Goal: Transaction & Acquisition: Purchase product/service

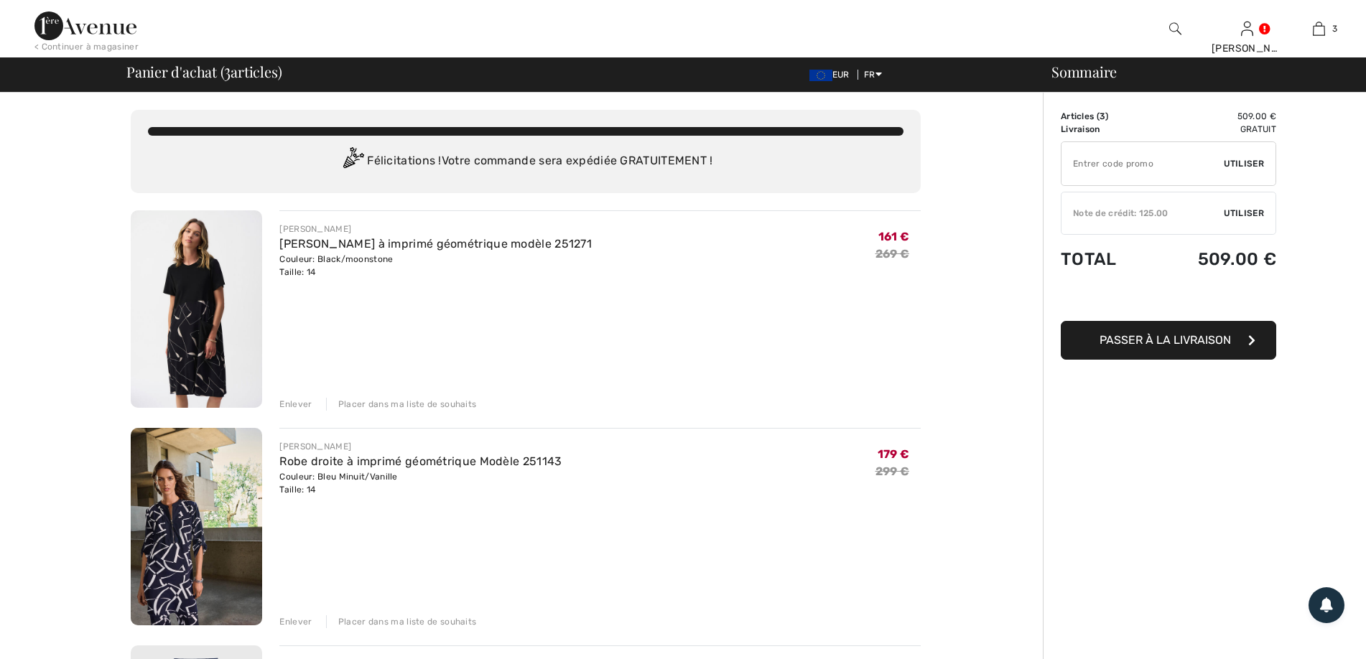
click at [287, 407] on div "Enlever" at bounding box center [295, 404] width 32 height 13
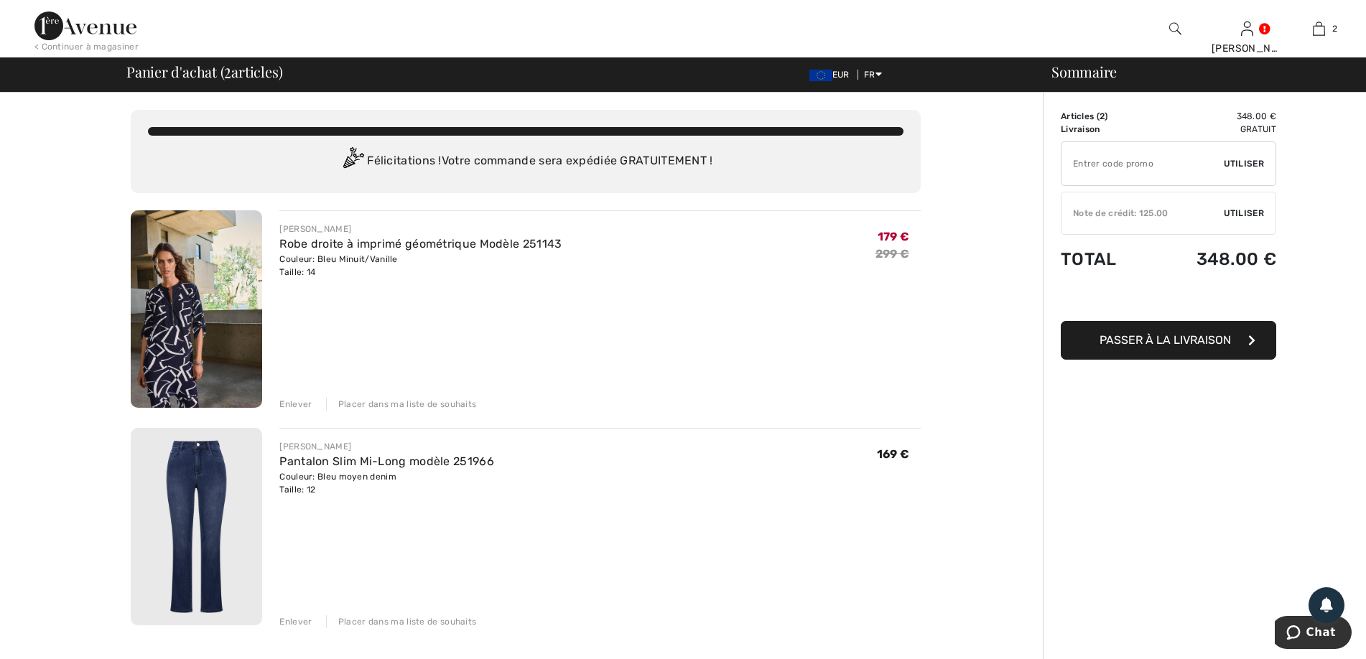
click at [292, 407] on div "Enlever" at bounding box center [295, 404] width 32 height 13
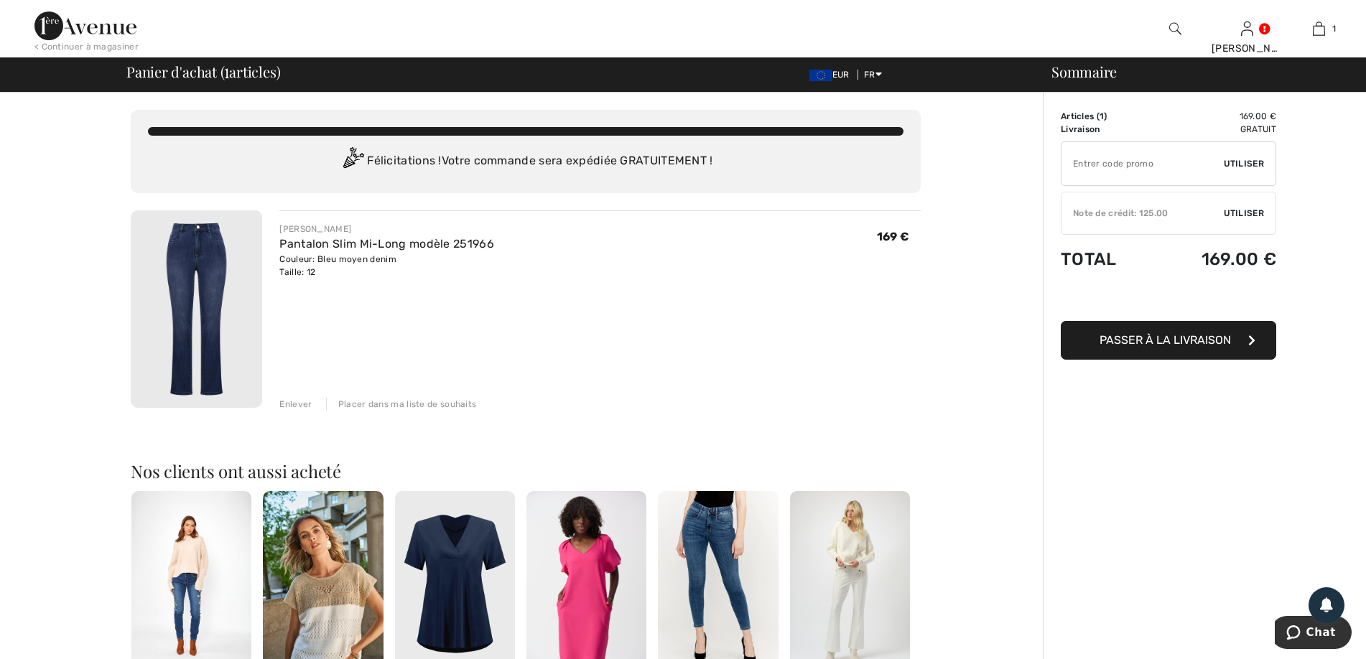
click at [292, 407] on div "Enlever" at bounding box center [295, 404] width 32 height 13
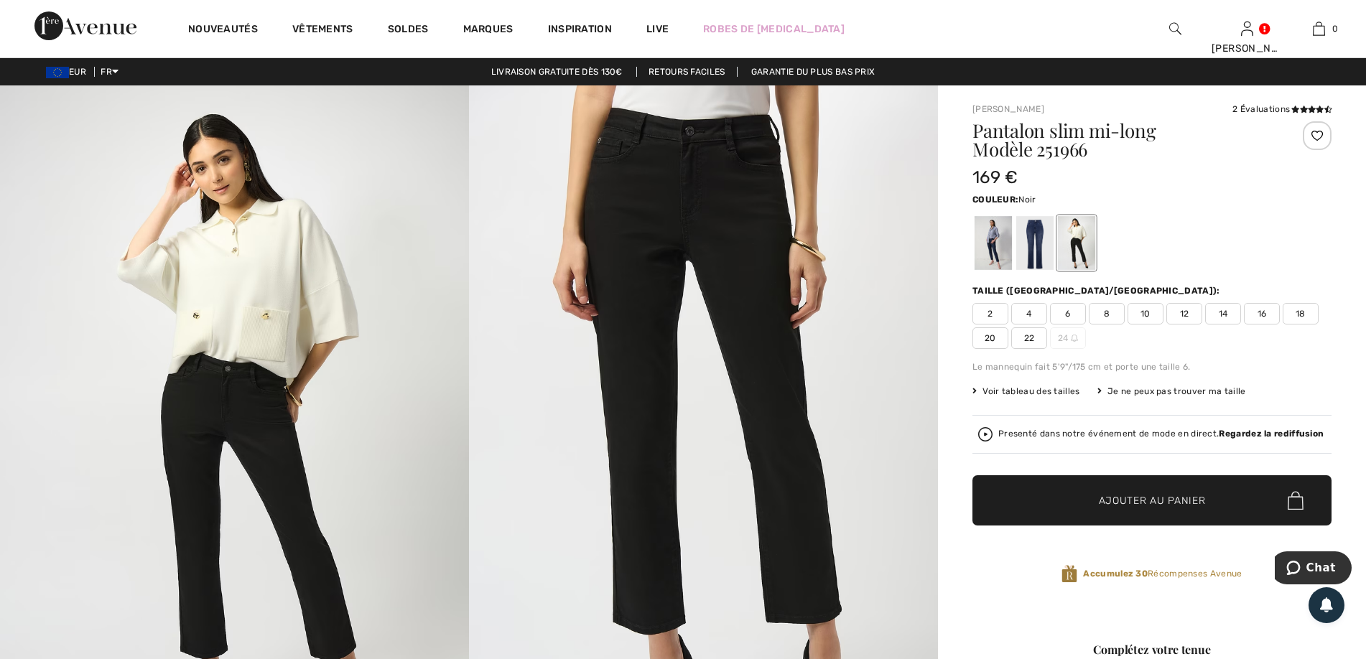
drag, startPoint x: 0, startPoint y: 0, endPoint x: 1084, endPoint y: 253, distance: 1113.4
click at [1084, 253] on div at bounding box center [1076, 243] width 37 height 54
click at [1162, 513] on span "✔ Ajouté au panier Ajouter au panier" at bounding box center [1151, 500] width 359 height 50
click at [1137, 501] on span "Ajouter au panier" at bounding box center [1152, 500] width 107 height 15
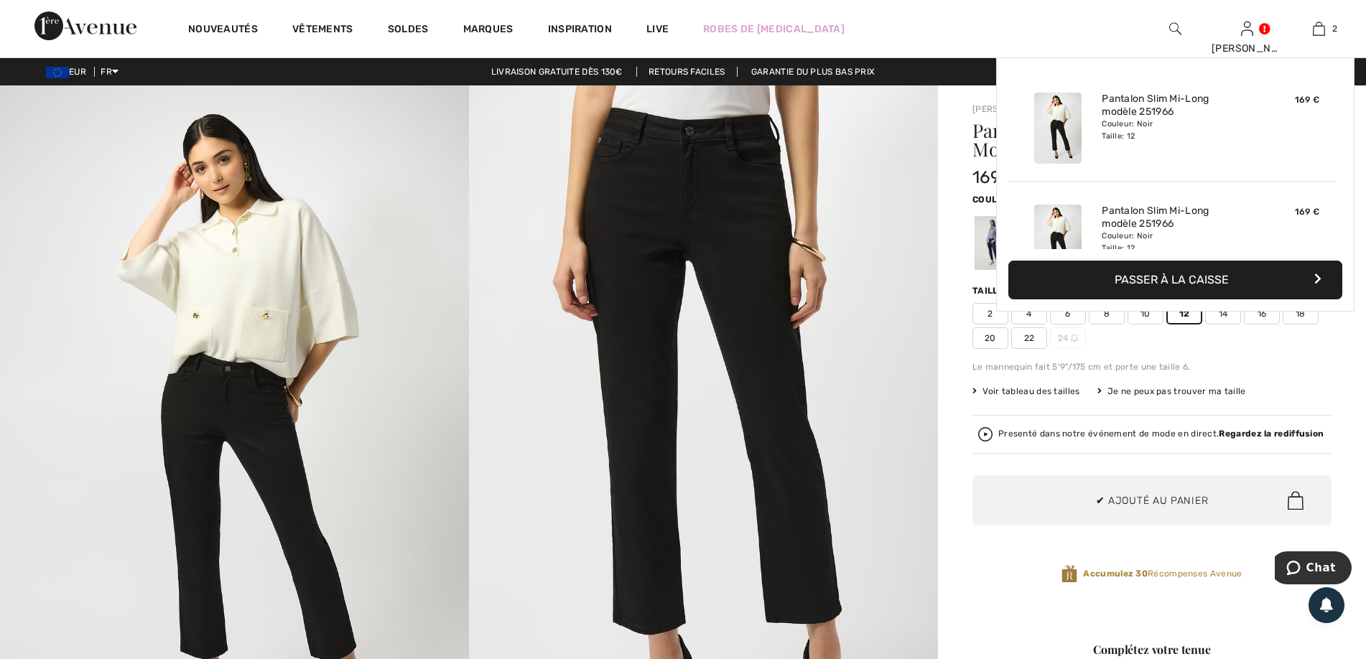
scroll to position [45, 0]
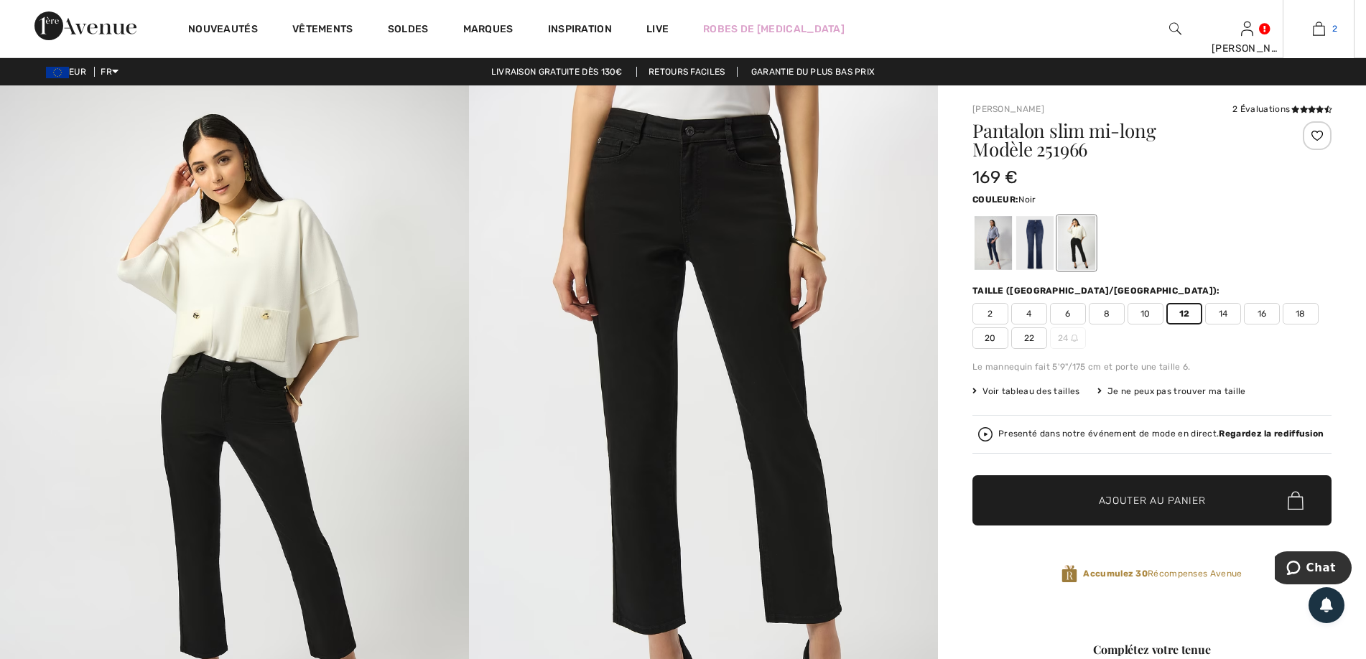
click at [1321, 27] on img at bounding box center [1319, 28] width 12 height 17
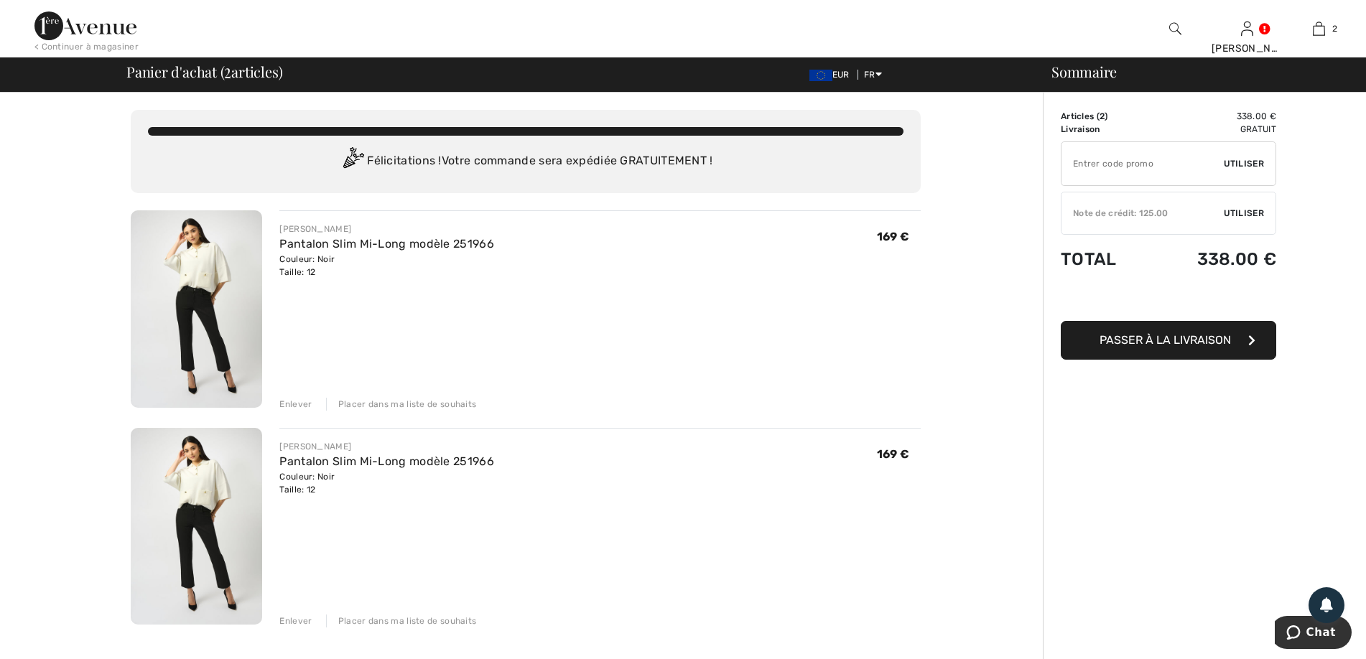
click at [292, 621] on div "Enlever" at bounding box center [295, 621] width 32 height 13
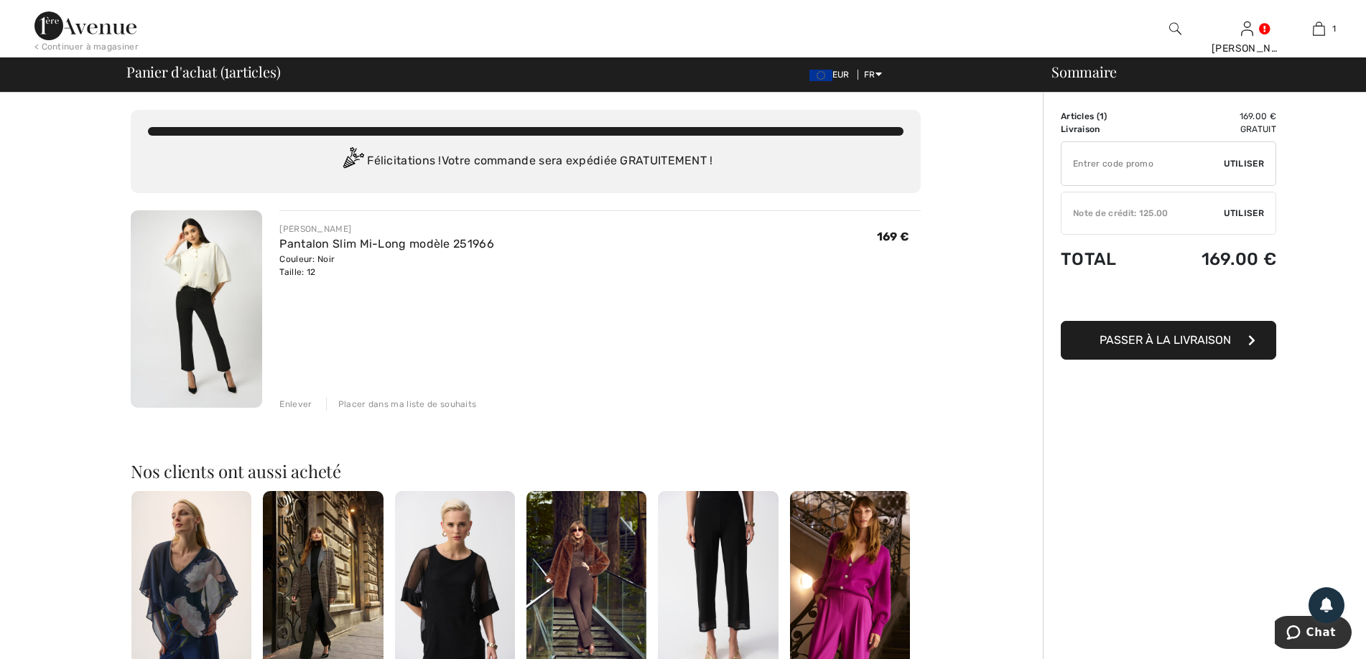
click at [199, 282] on img at bounding box center [196, 308] width 131 height 197
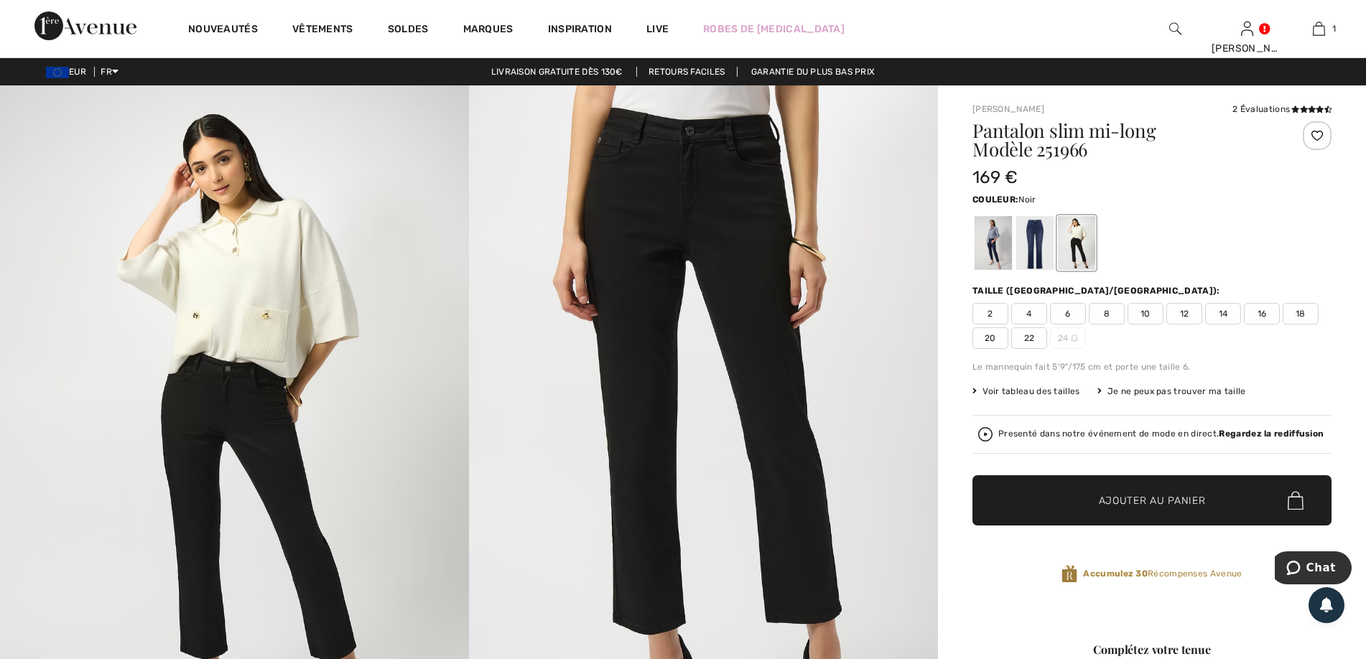
click at [259, 298] on img at bounding box center [234, 436] width 469 height 703
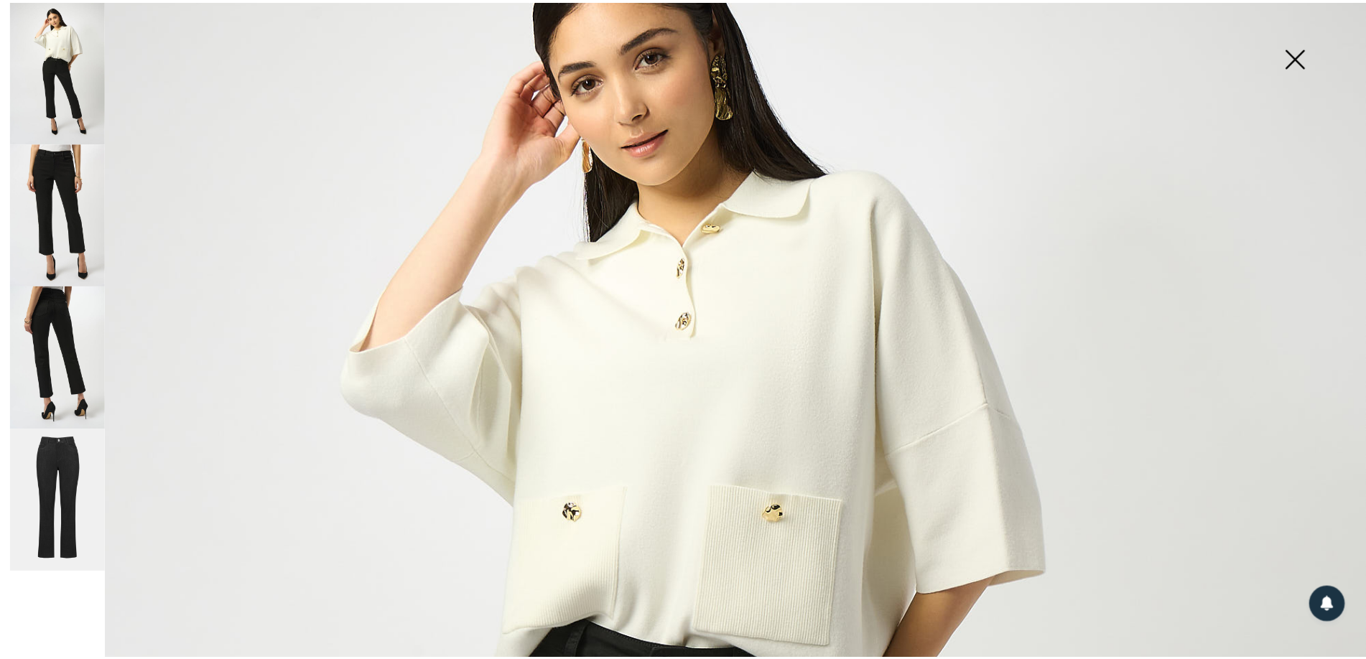
scroll to position [287, 0]
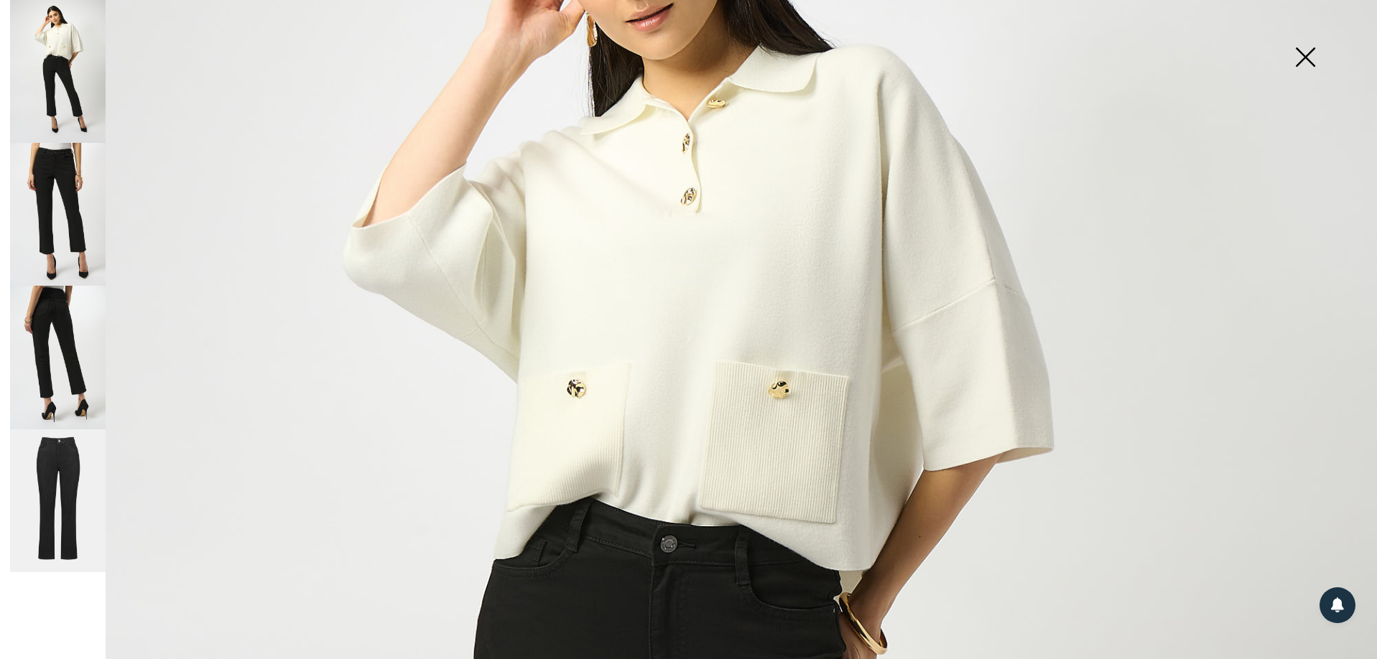
click at [1302, 71] on img at bounding box center [1305, 59] width 72 height 74
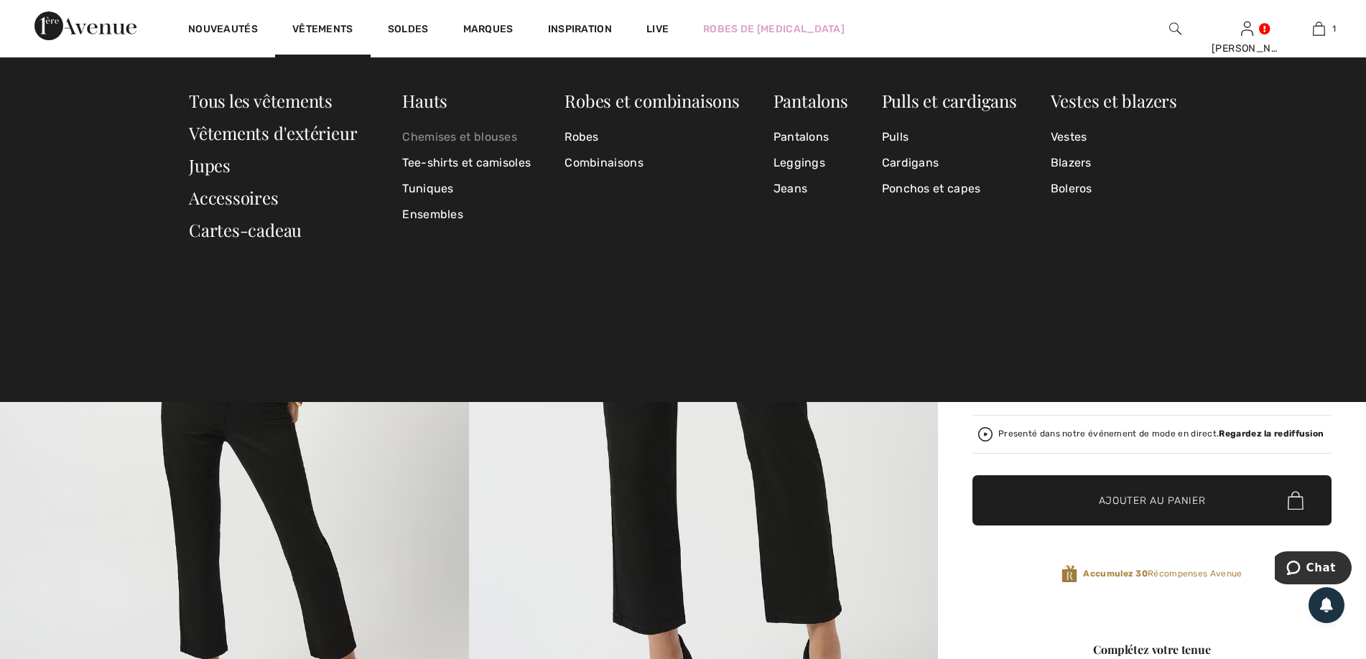
click at [455, 144] on link "Chemises et blouses" at bounding box center [466, 137] width 129 height 26
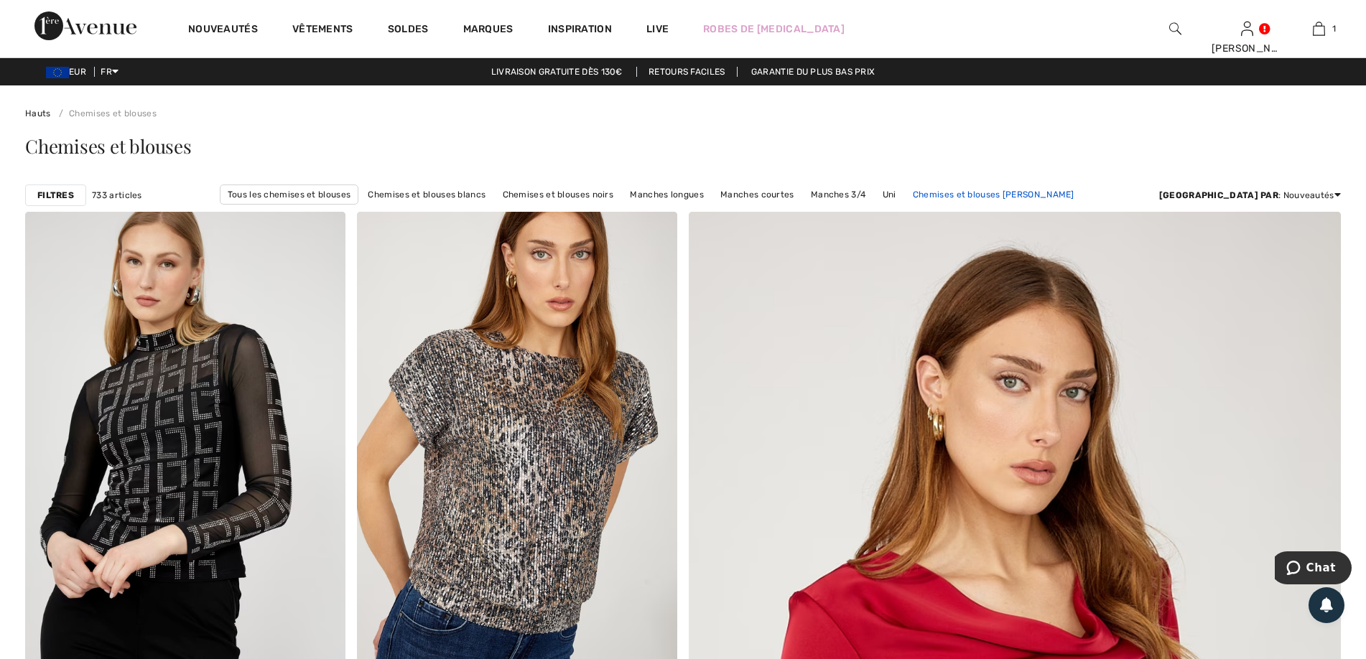
click at [929, 195] on link "Chemises et blouses [PERSON_NAME]" at bounding box center [994, 194] width 176 height 19
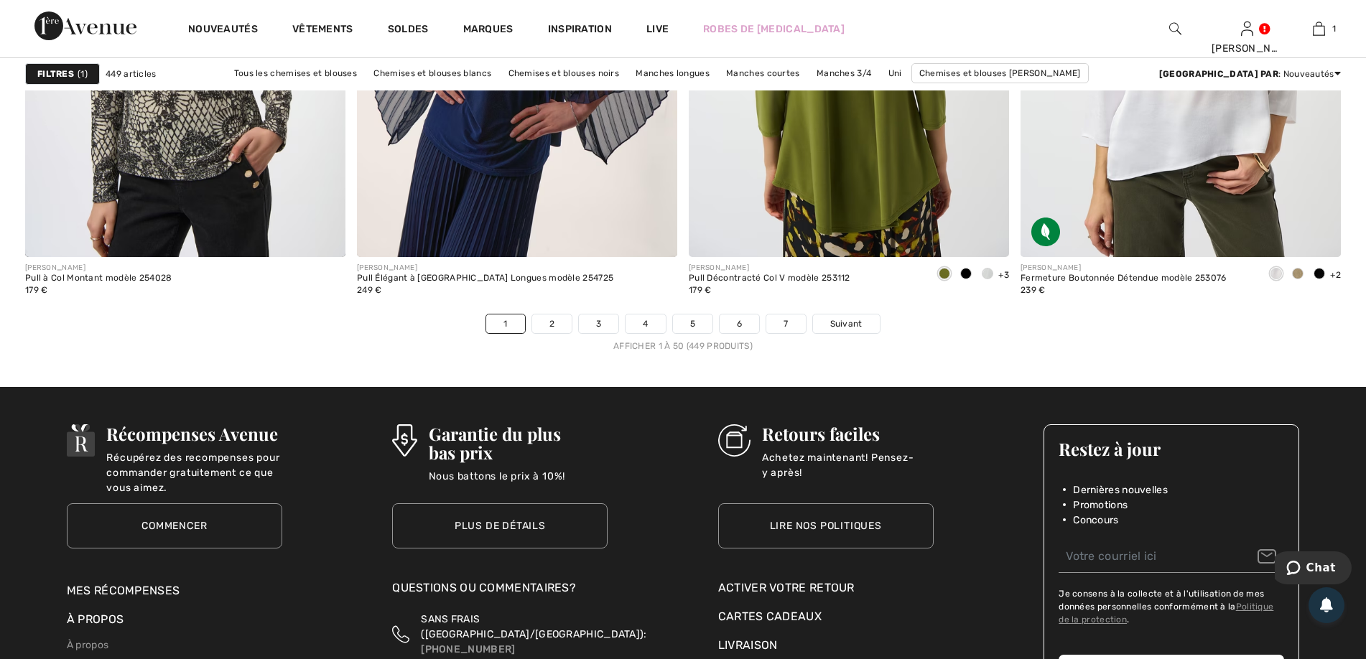
scroll to position [8330, 0]
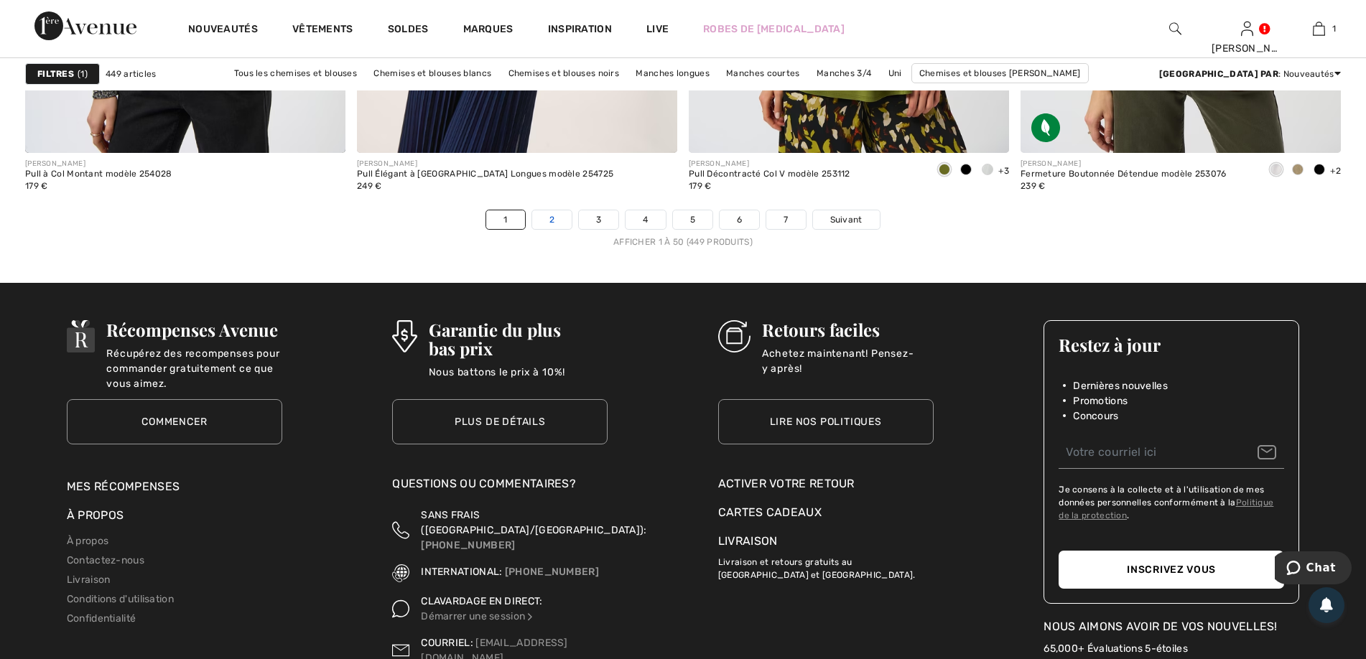
click at [552, 220] on link "2" at bounding box center [551, 219] width 39 height 19
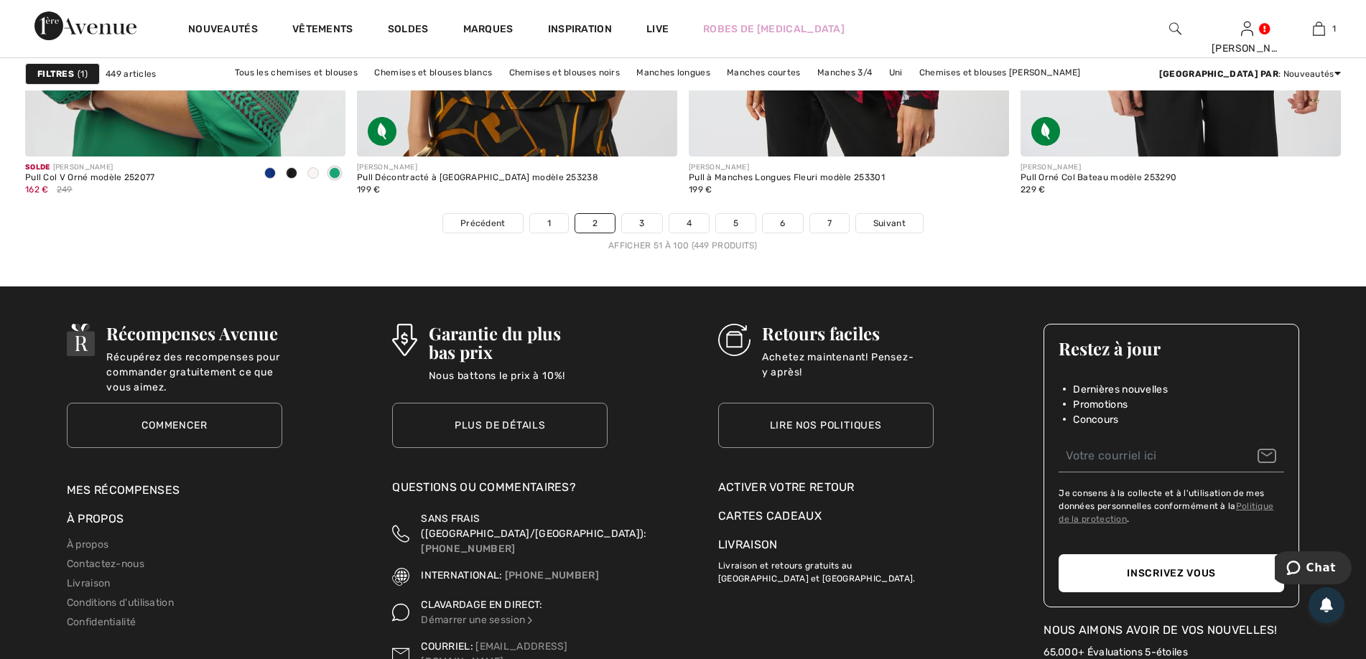
scroll to position [8169, 0]
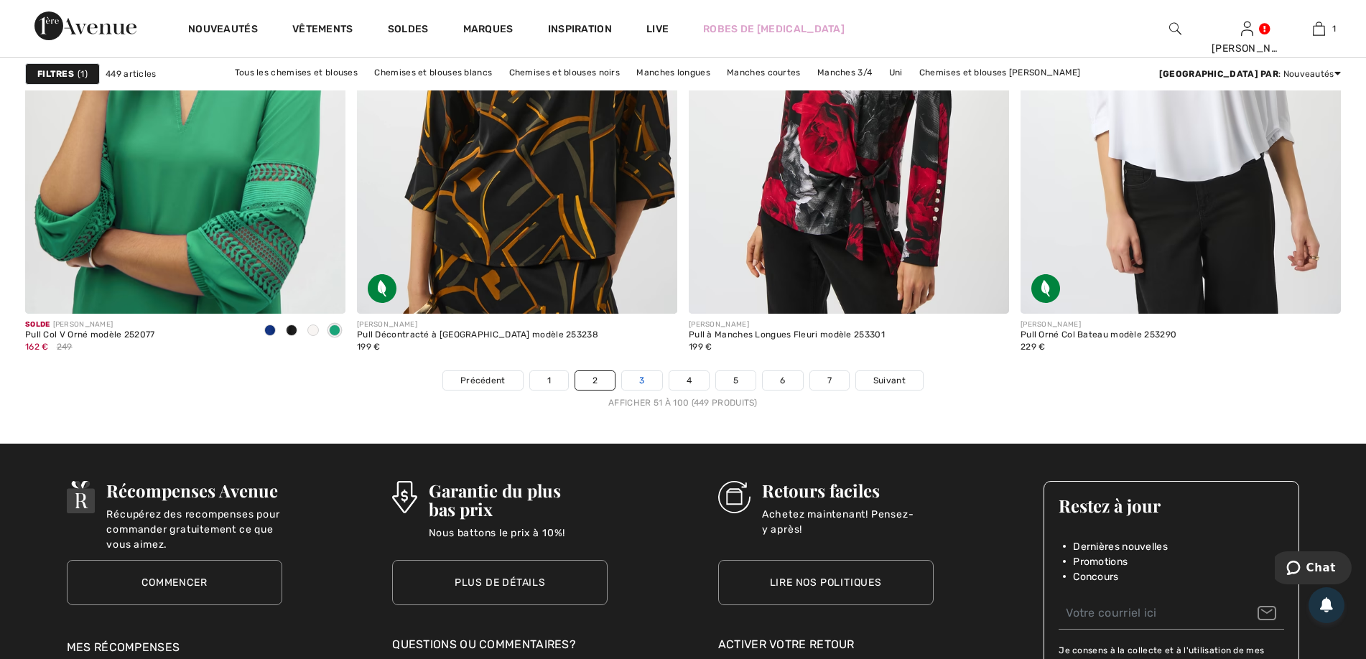
click at [636, 379] on link "3" at bounding box center [641, 380] width 39 height 19
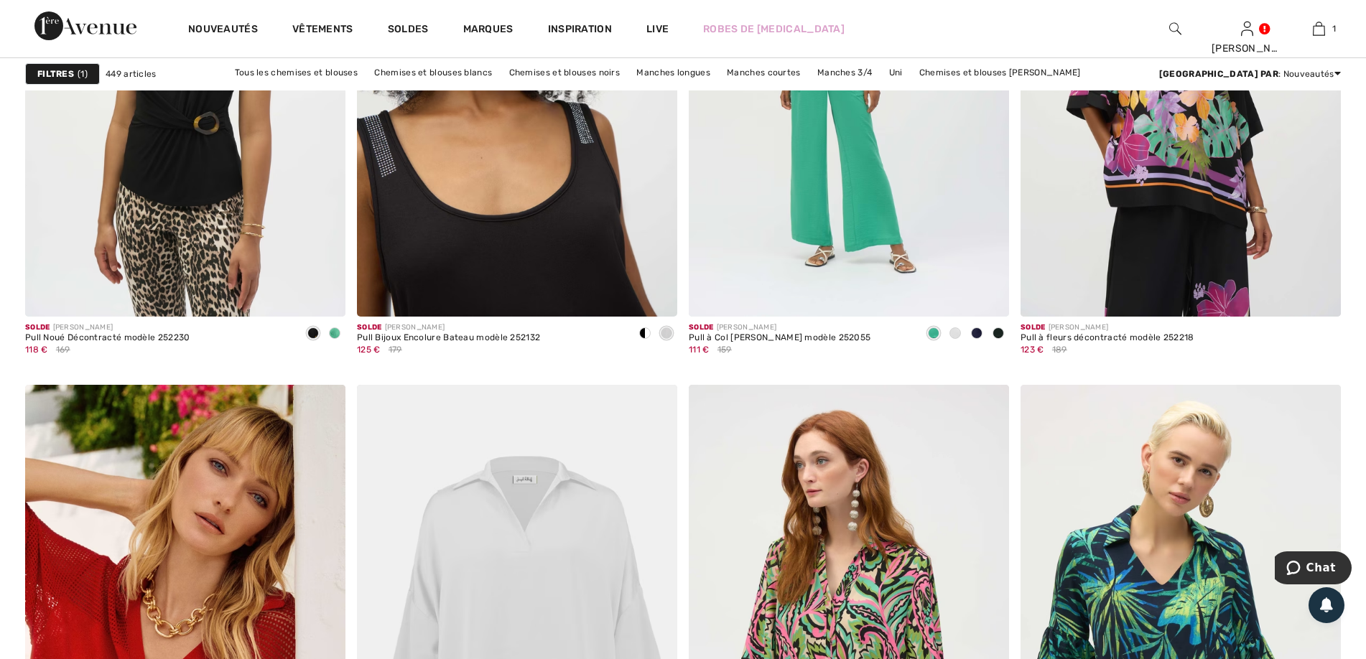
scroll to position [7253, 0]
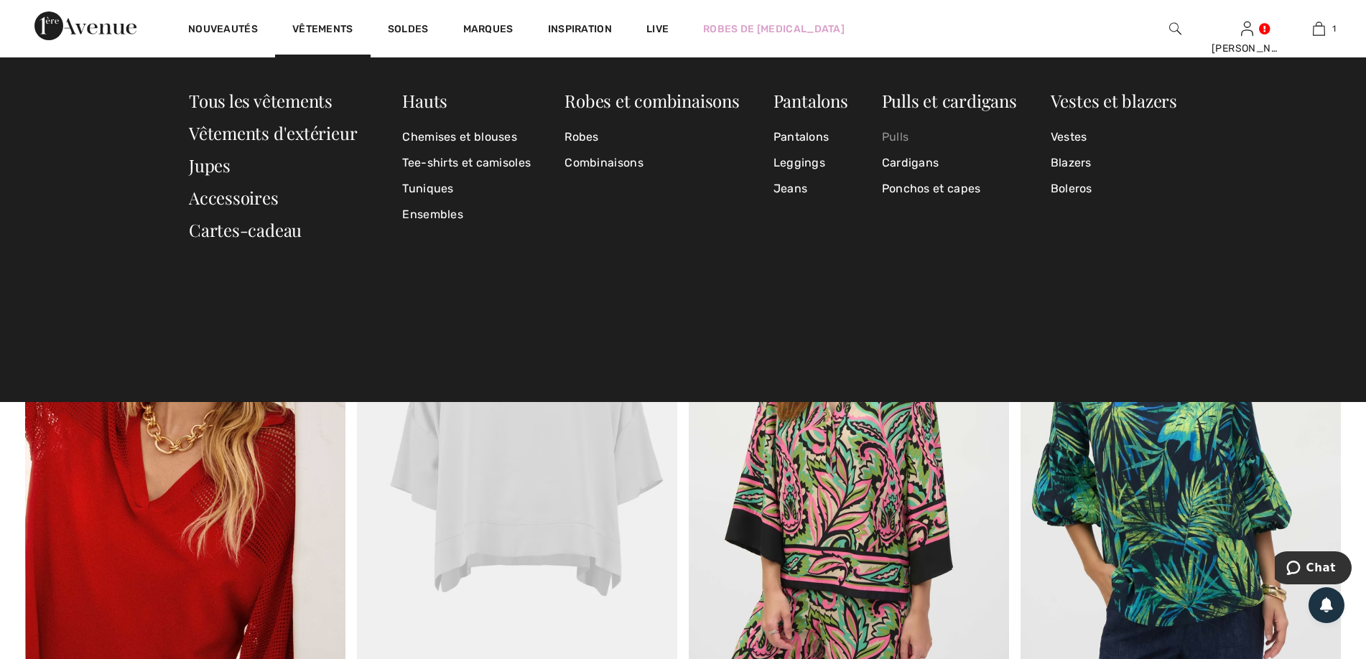
click at [909, 135] on link "Pulls" at bounding box center [949, 137] width 135 height 26
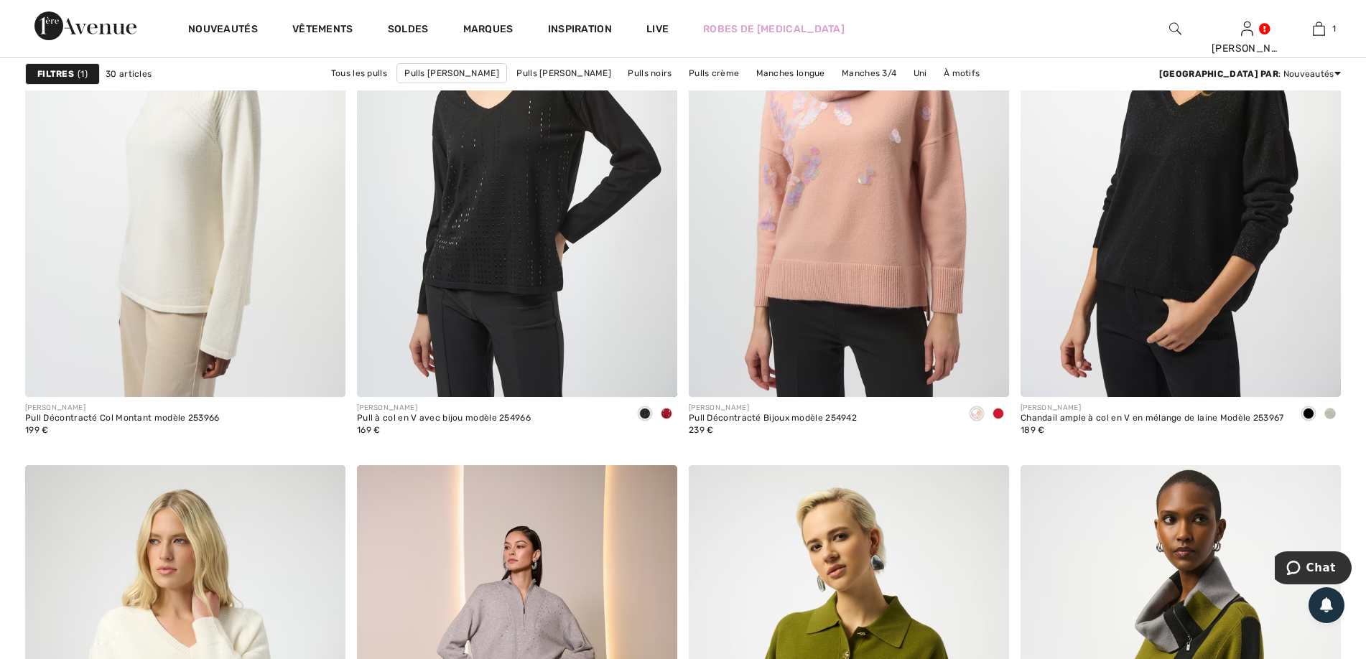
scroll to position [1724, 0]
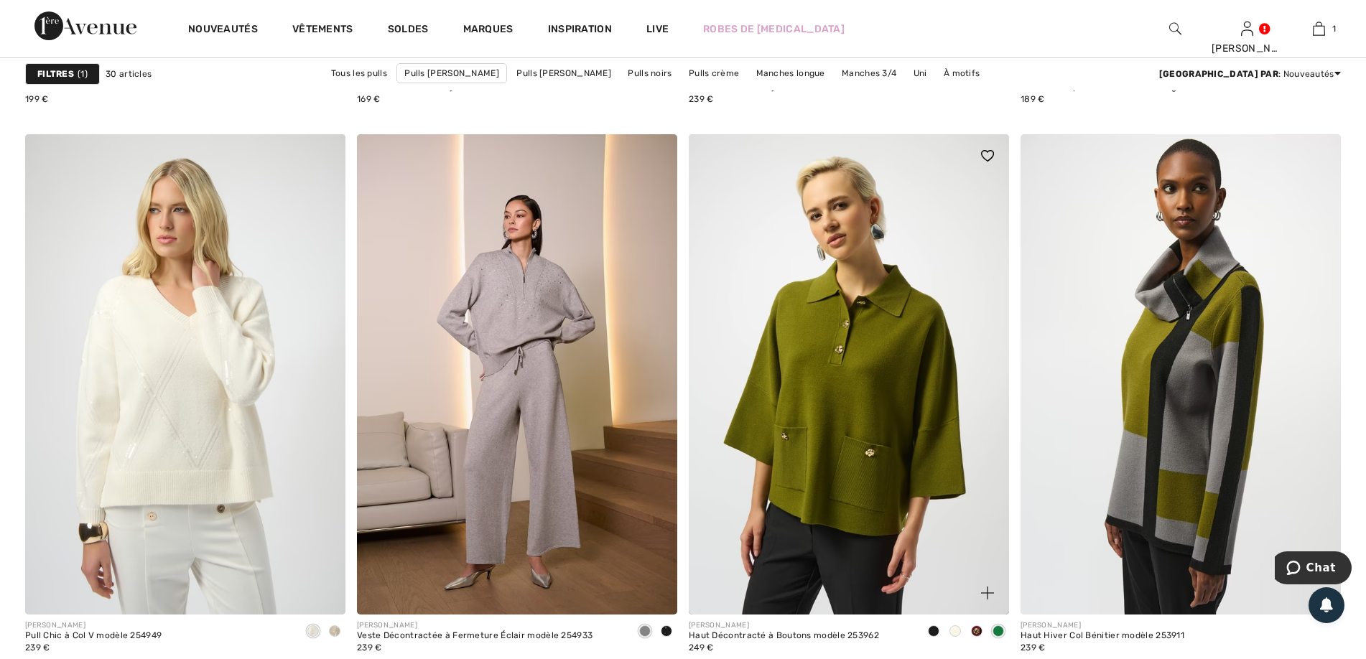
click at [959, 631] on span at bounding box center [954, 630] width 11 height 11
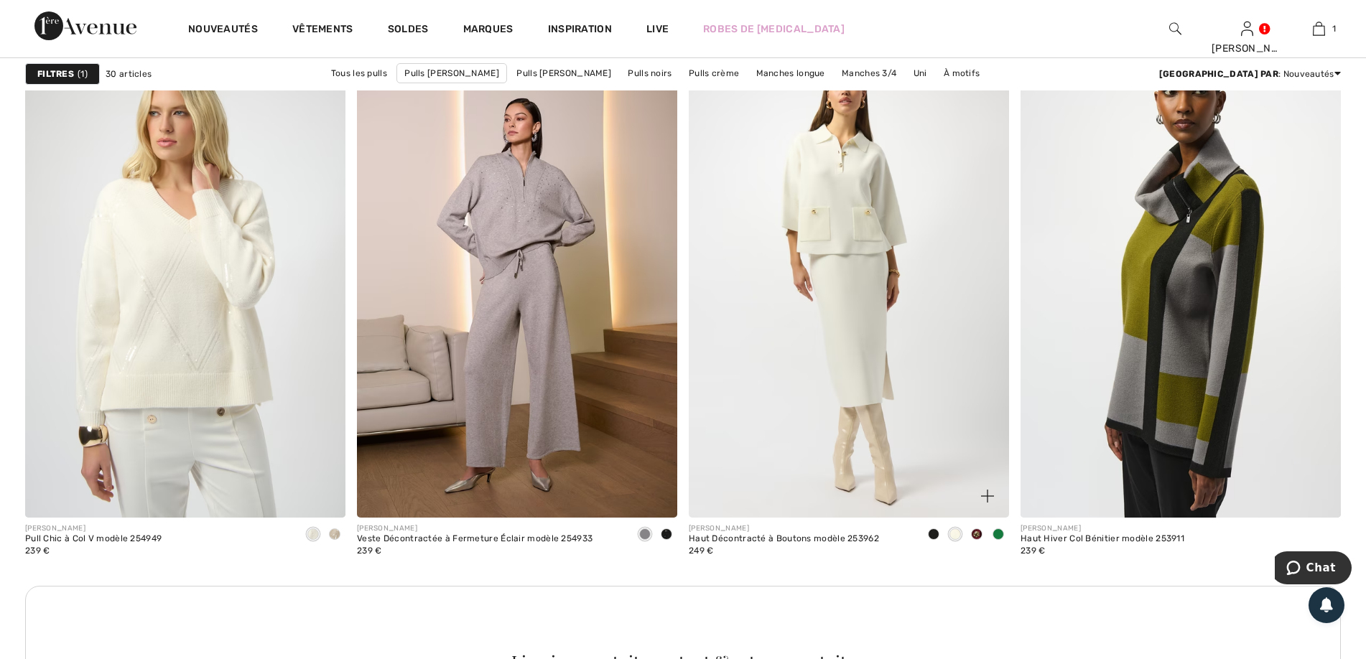
scroll to position [1867, 0]
